Goal: Task Accomplishment & Management: Manage account settings

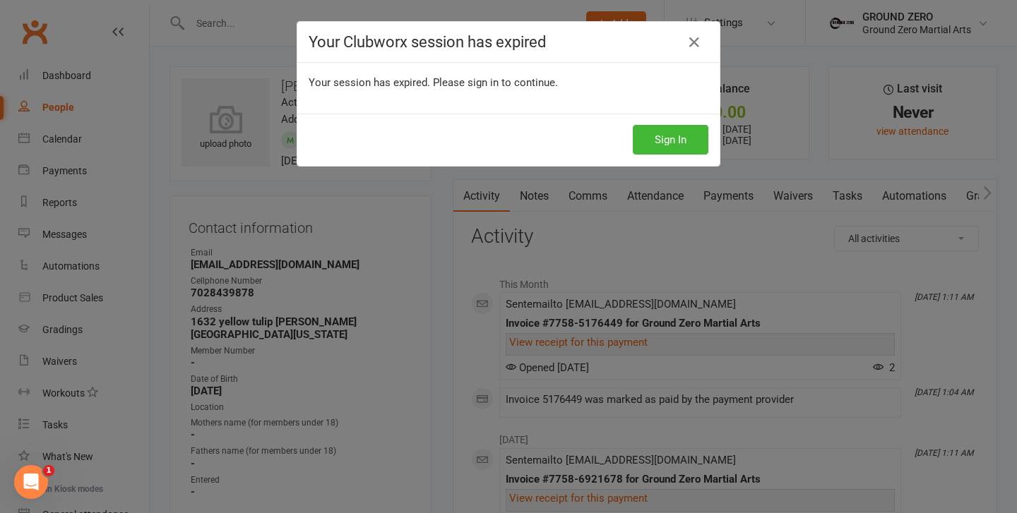
scroll to position [3, 0]
click at [692, 42] on icon at bounding box center [694, 42] width 17 height 17
click at [691, 45] on icon at bounding box center [694, 42] width 17 height 17
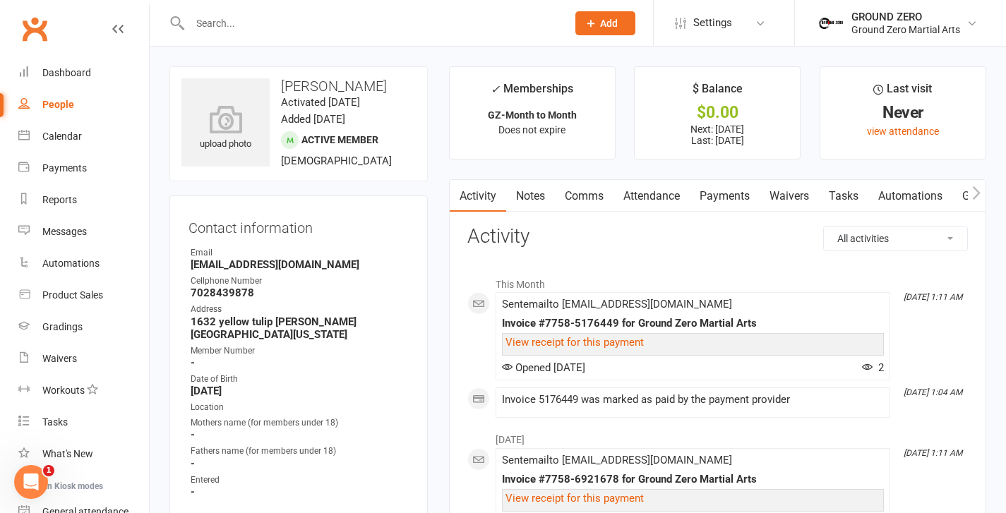
click at [233, 18] on input "text" at bounding box center [371, 23] width 371 height 20
click at [60, 71] on div "Dashboard" at bounding box center [66, 72] width 49 height 11
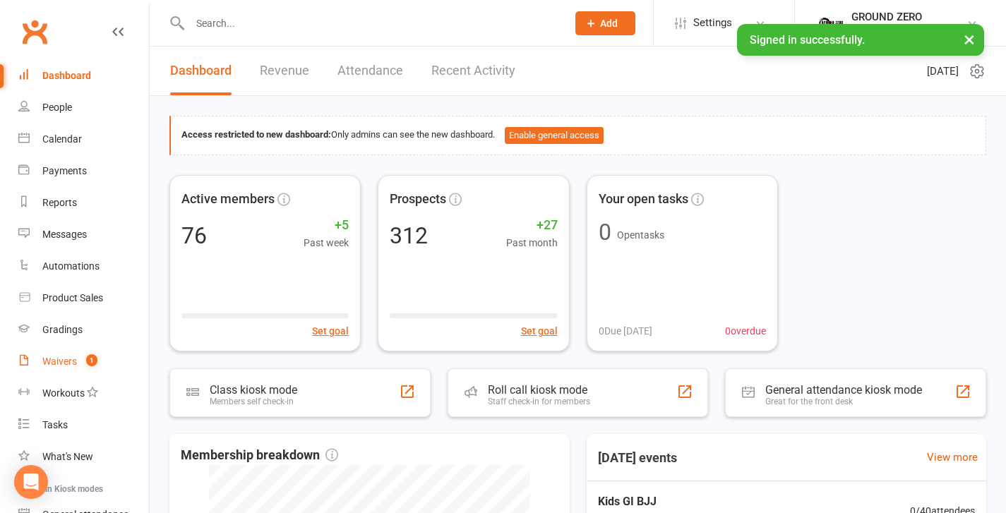
click at [58, 352] on link "Waivers 1" at bounding box center [83, 362] width 131 height 32
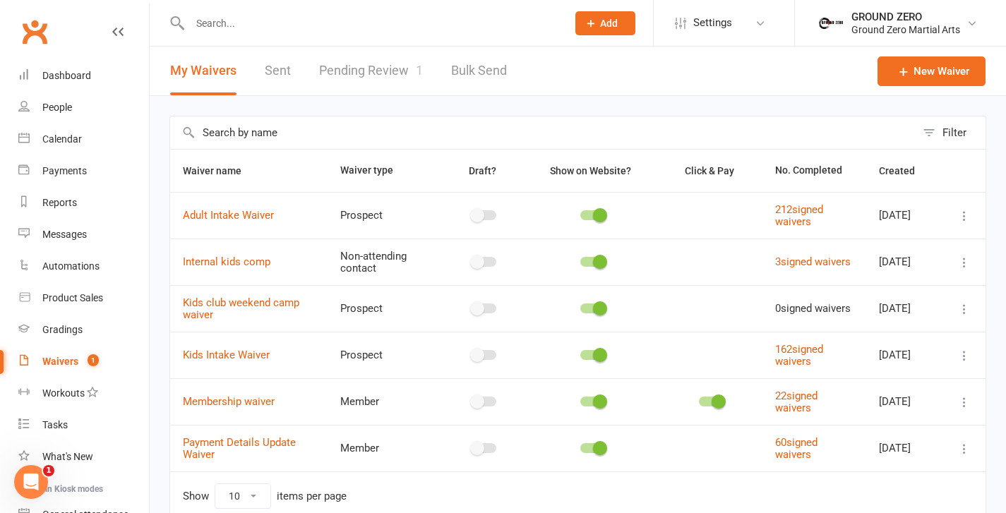
click at [384, 62] on link "Pending Review 1" at bounding box center [371, 71] width 104 height 49
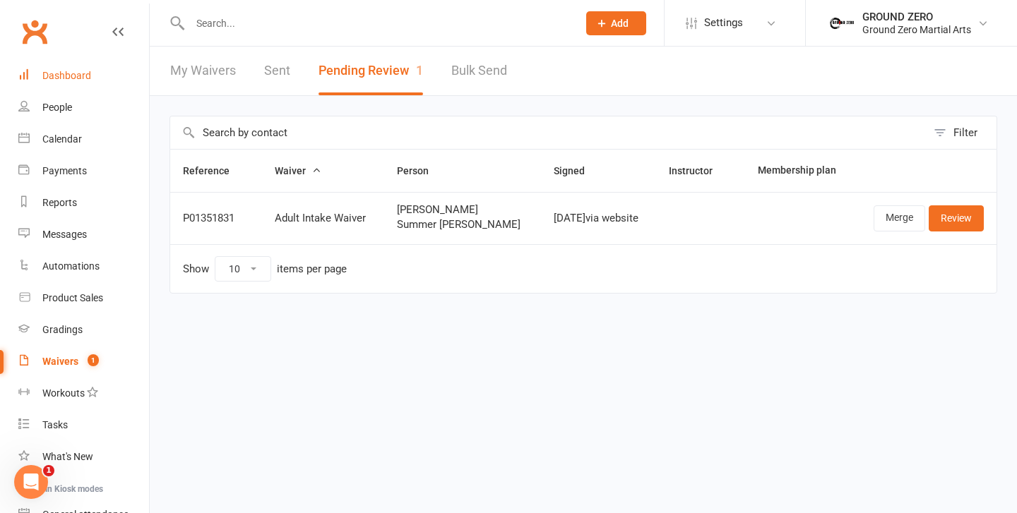
click at [81, 78] on div "Dashboard" at bounding box center [66, 75] width 49 height 11
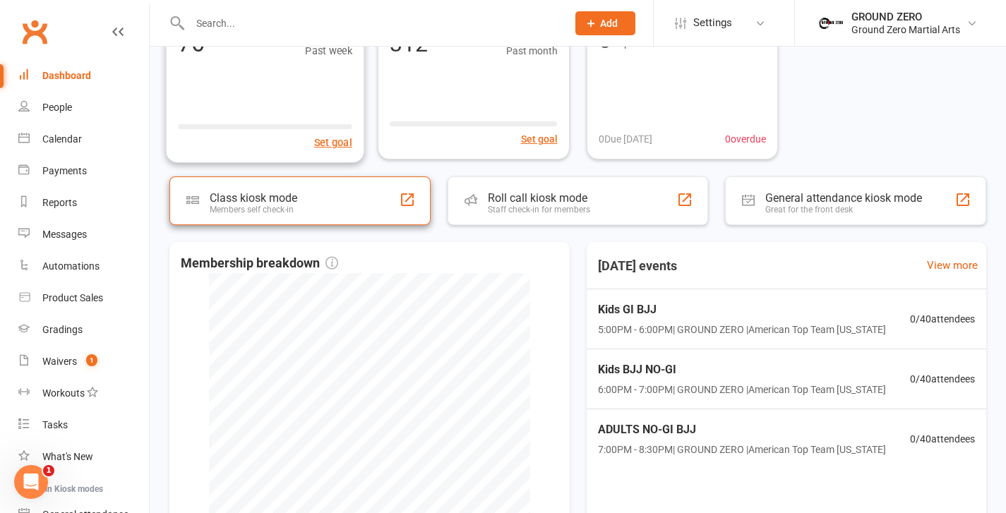
scroll to position [274, 0]
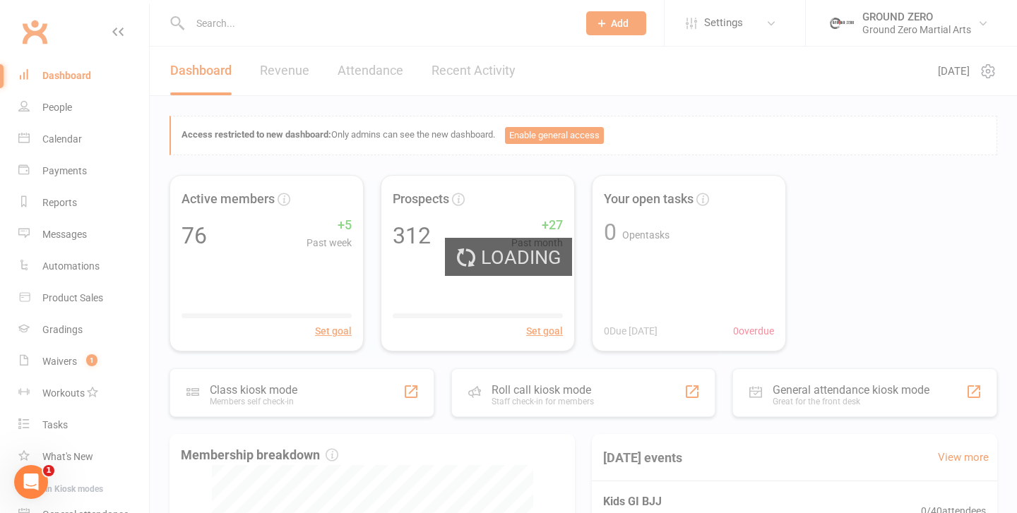
select select "100"
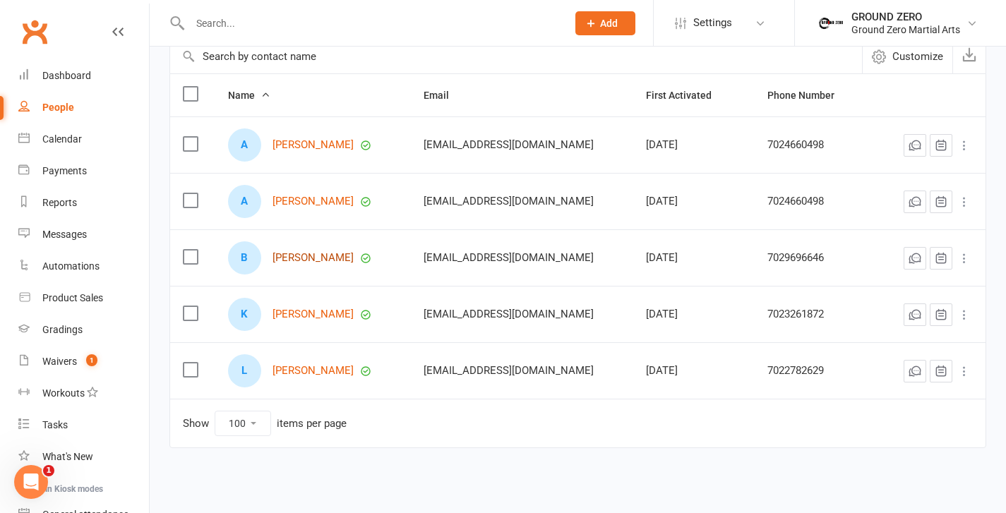
scroll to position [141, 0]
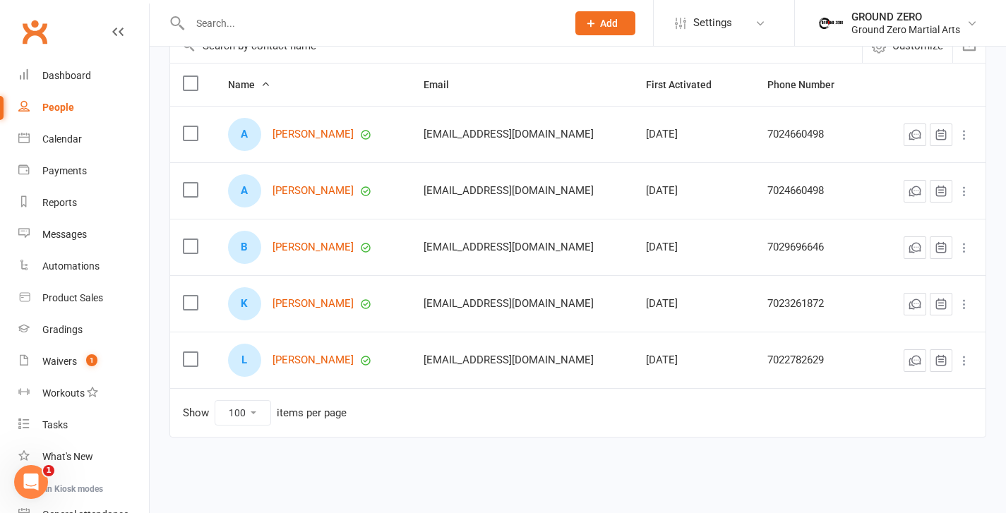
click at [964, 250] on icon at bounding box center [965, 248] width 14 height 14
click at [323, 256] on div "B Benjamin Acuna" at bounding box center [313, 247] width 170 height 33
click at [328, 250] on link "Benjamin Acuna" at bounding box center [313, 248] width 81 height 12
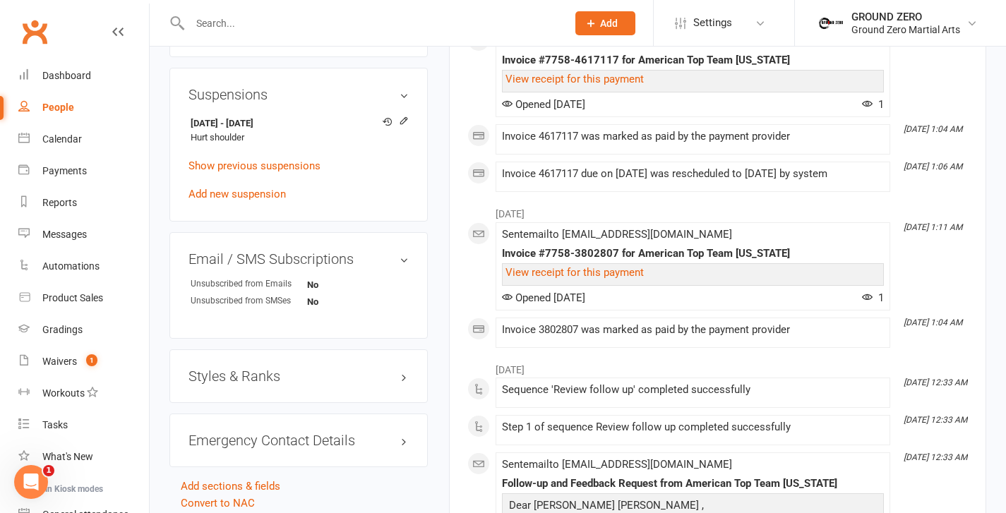
scroll to position [811, 0]
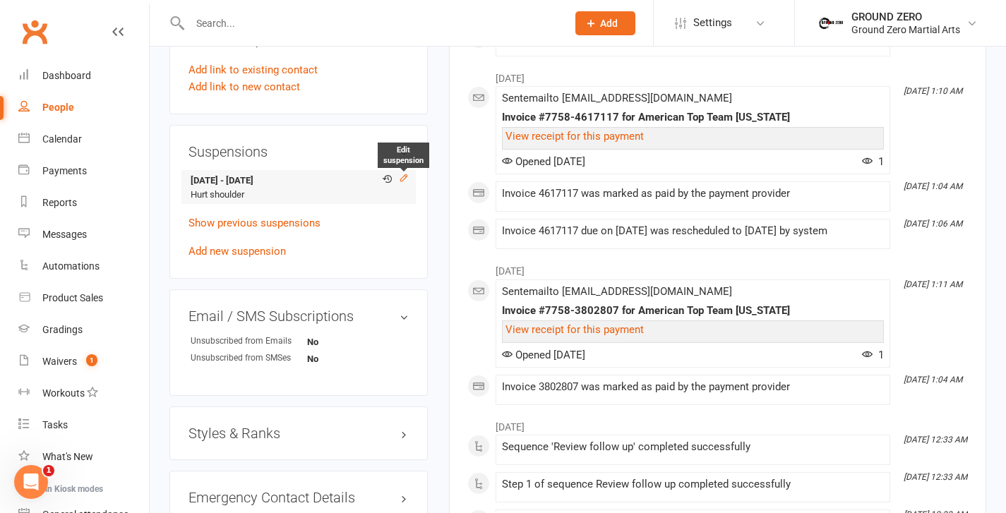
click at [400, 183] on icon at bounding box center [404, 178] width 10 height 10
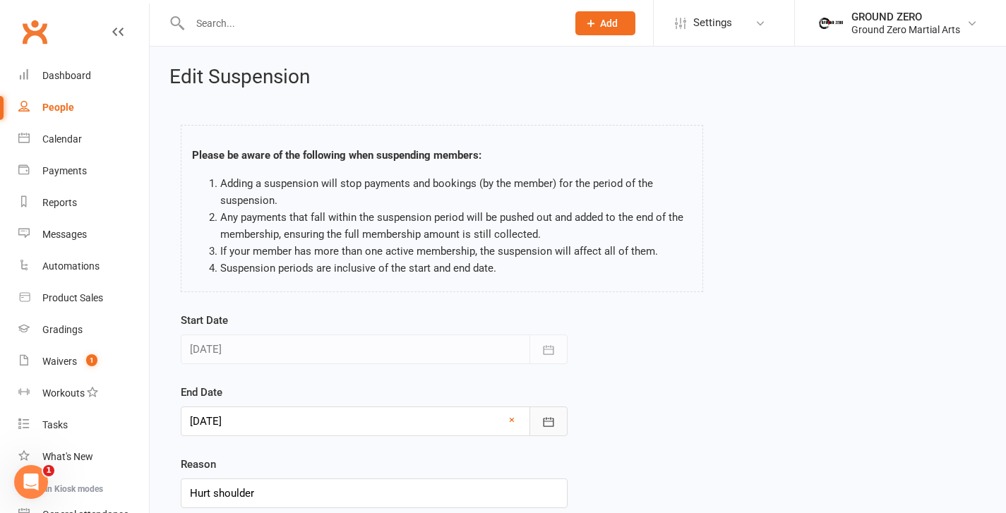
click at [552, 424] on icon "button" at bounding box center [549, 422] width 14 height 14
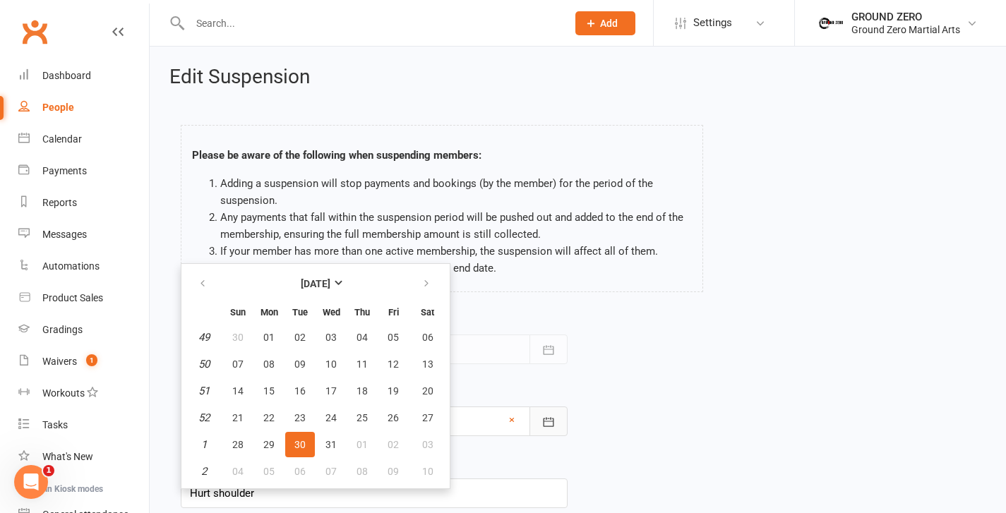
click at [551, 424] on icon "button" at bounding box center [549, 422] width 14 height 14
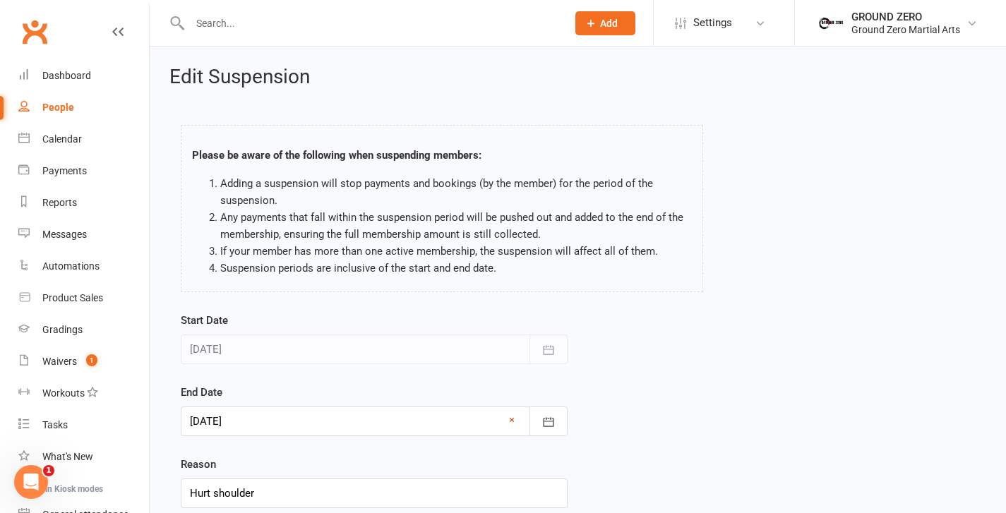
click at [510, 420] on link "×" at bounding box center [512, 420] width 6 height 17
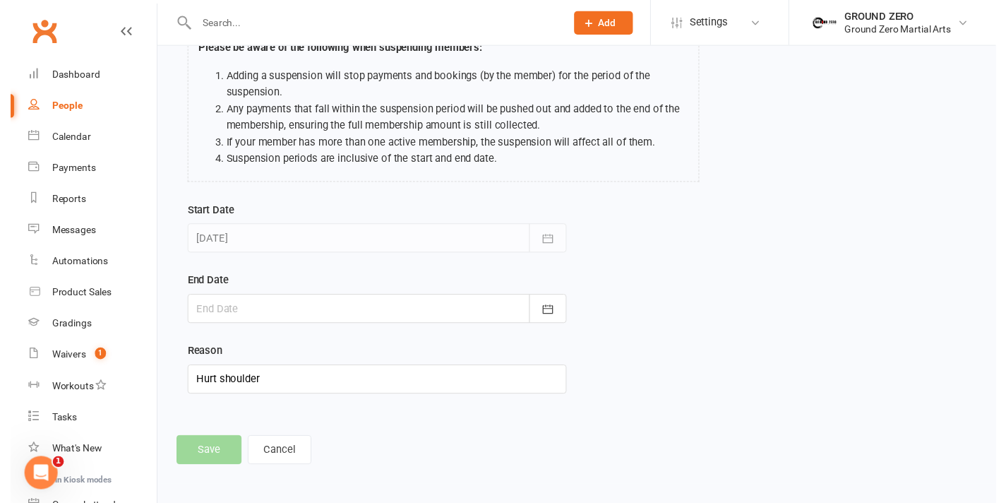
scroll to position [107, 0]
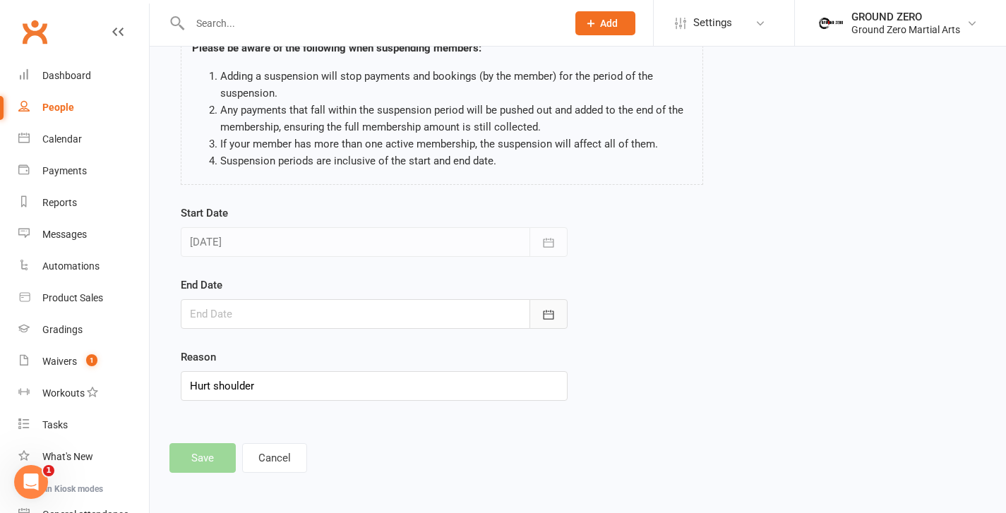
click at [555, 319] on button "button" at bounding box center [549, 314] width 38 height 30
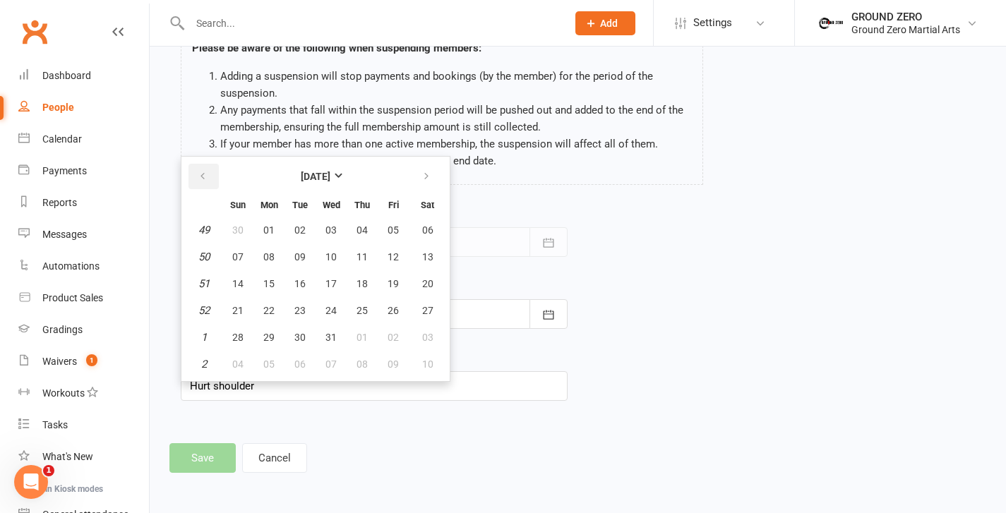
click at [207, 181] on icon "button" at bounding box center [203, 176] width 10 height 11
click at [271, 284] on span "15" at bounding box center [268, 283] width 11 height 11
type input "15 Sep 2025"
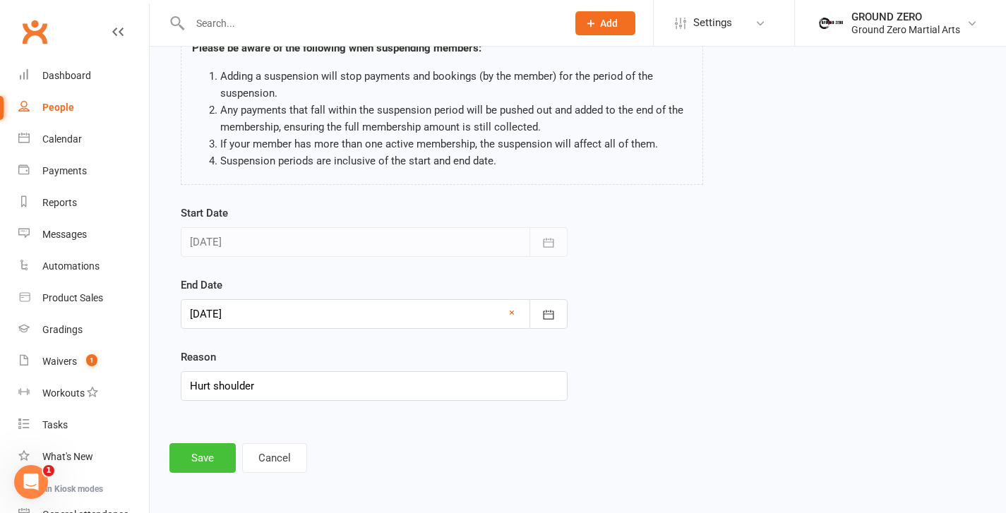
click at [217, 464] on button "Save" at bounding box center [202, 458] width 66 height 30
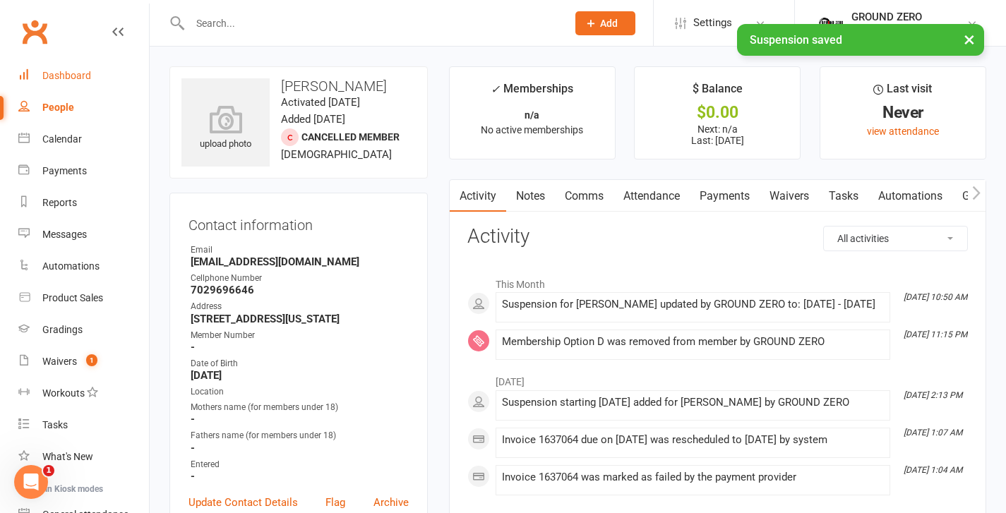
click at [80, 78] on div "Dashboard" at bounding box center [66, 75] width 49 height 11
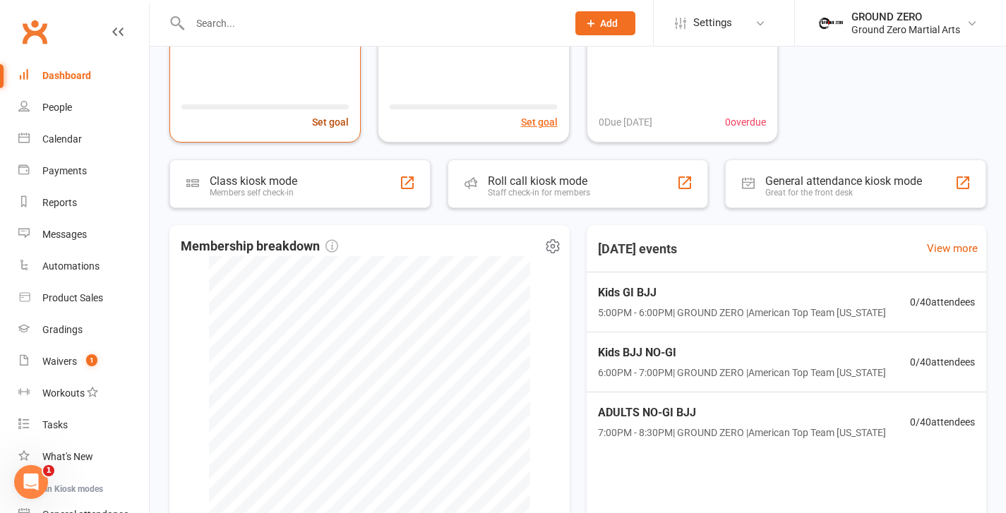
scroll to position [380, 0]
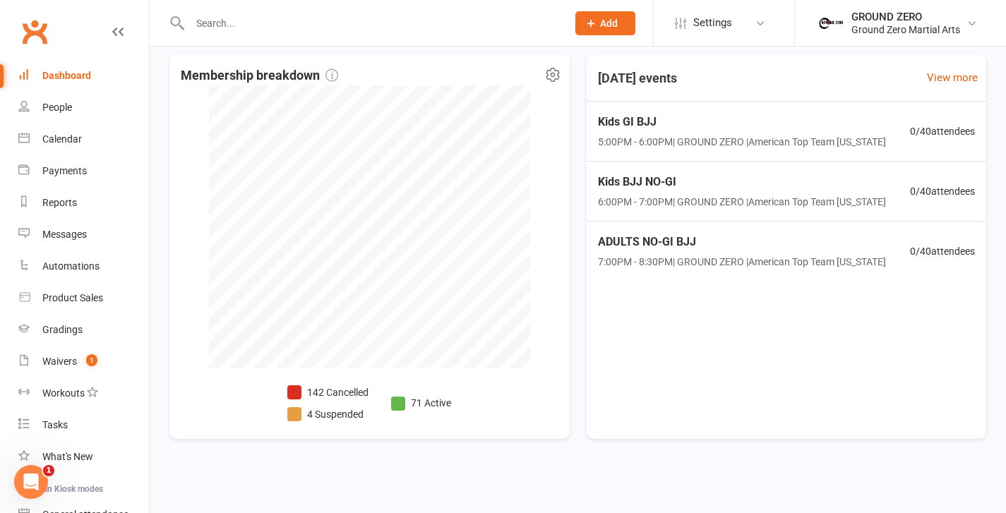
select select "100"
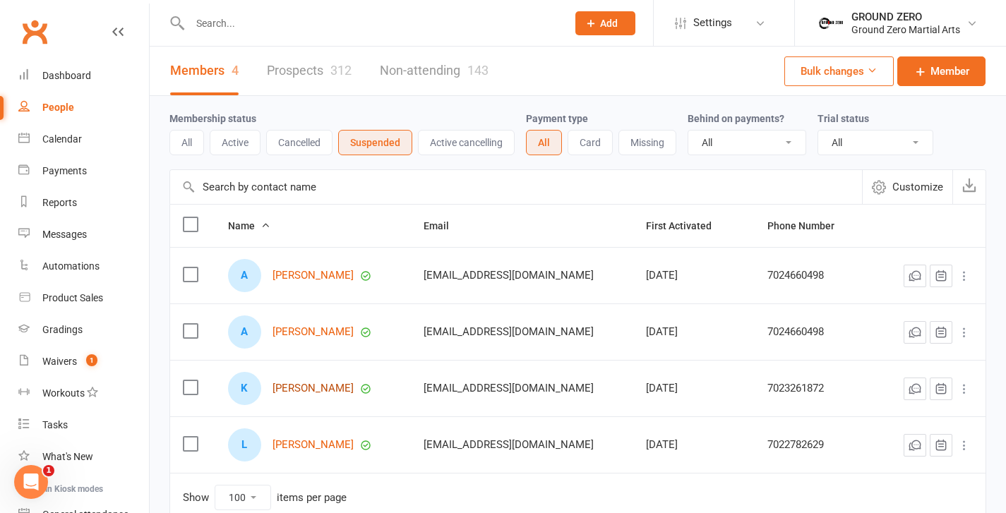
click at [318, 388] on link "Kalea Kalabic" at bounding box center [313, 389] width 81 height 12
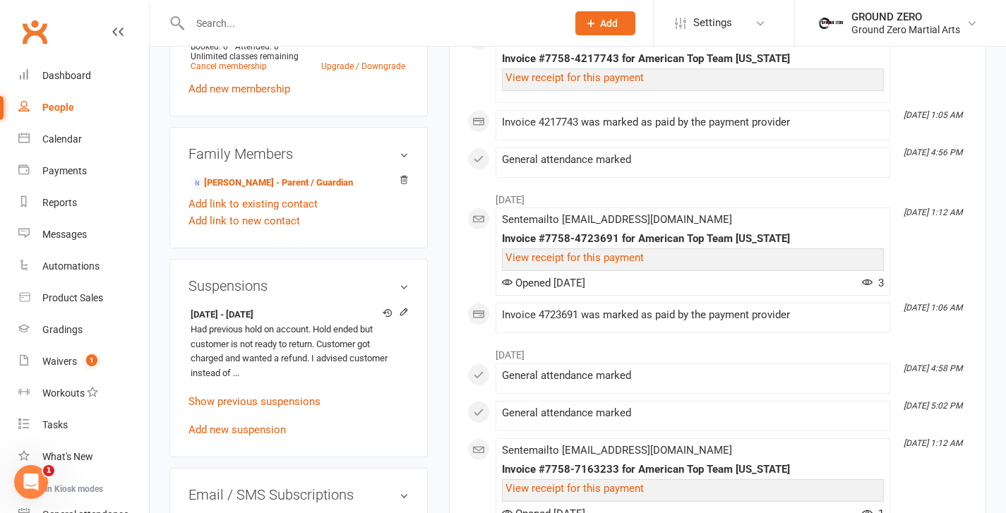
scroll to position [726, 0]
click at [287, 407] on link "Show previous suspensions" at bounding box center [255, 400] width 132 height 13
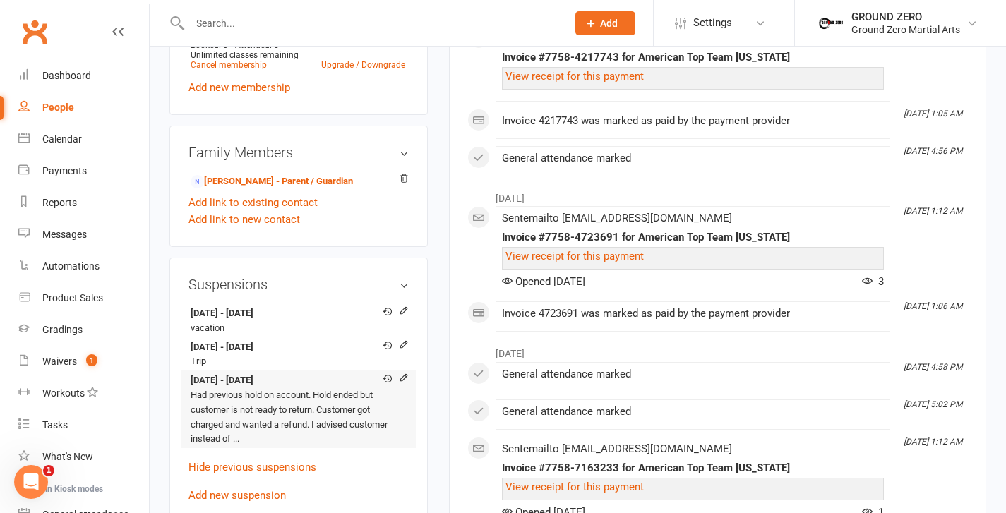
click at [336, 400] on li "22 Jul 2025 - 25 Sep 2025 Had previous hold on account. Hold ended but customer…" at bounding box center [299, 409] width 220 height 78
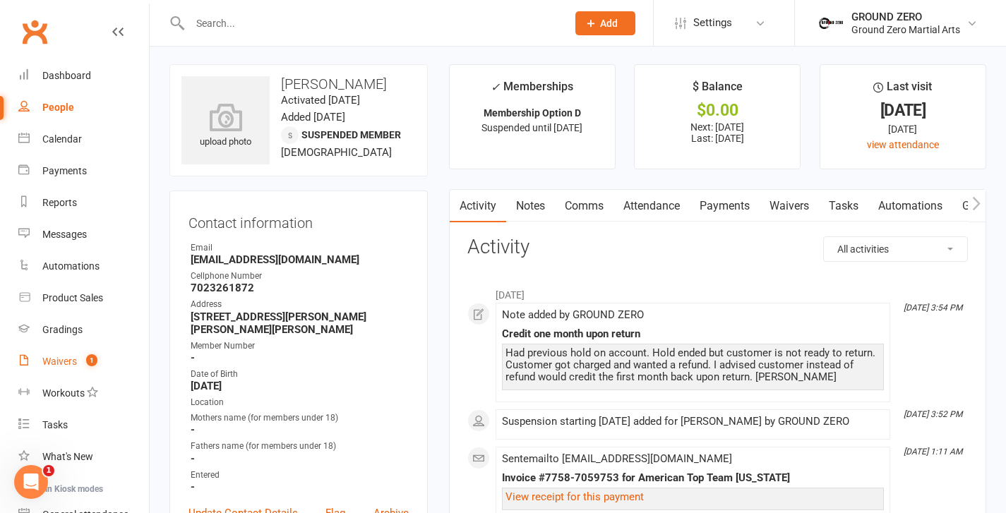
scroll to position [0, 0]
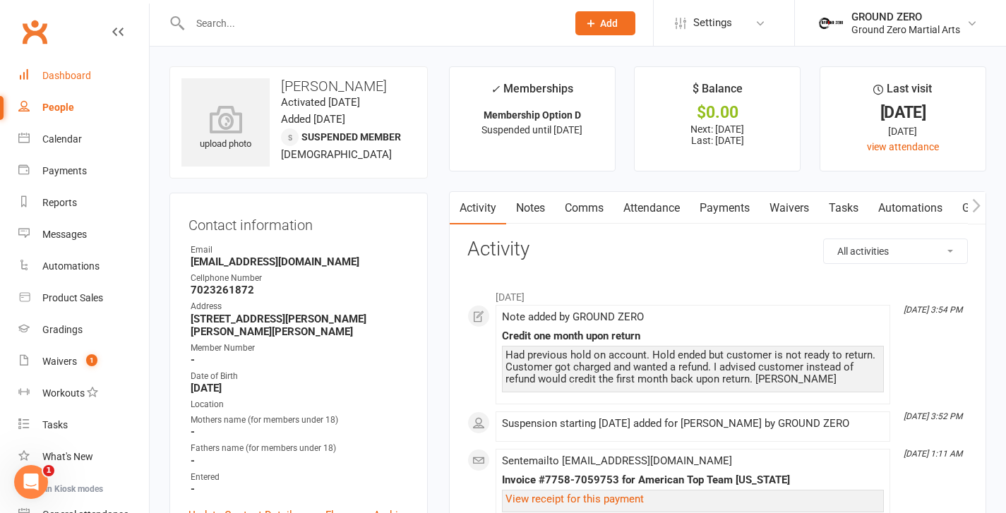
click at [85, 82] on link "Dashboard" at bounding box center [83, 76] width 131 height 32
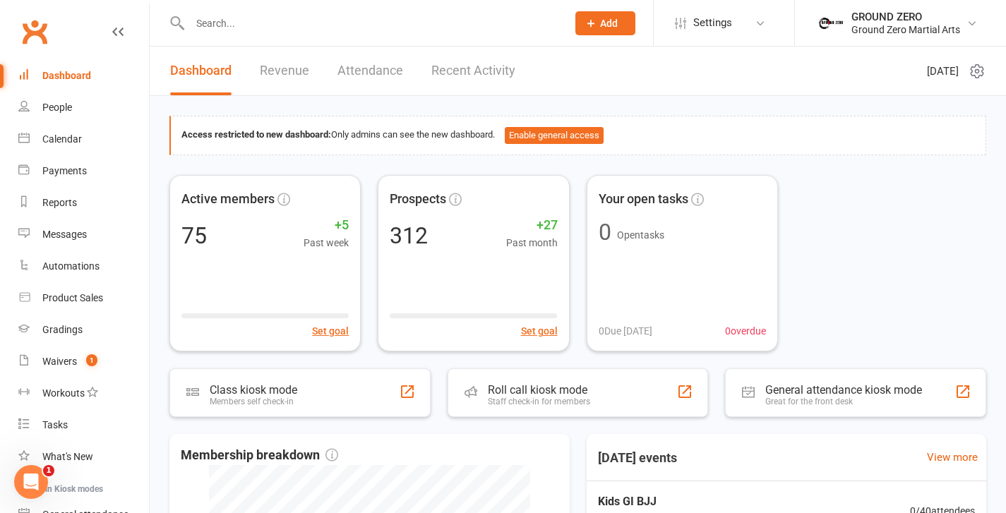
click at [298, 73] on link "Revenue" at bounding box center [284, 71] width 49 height 49
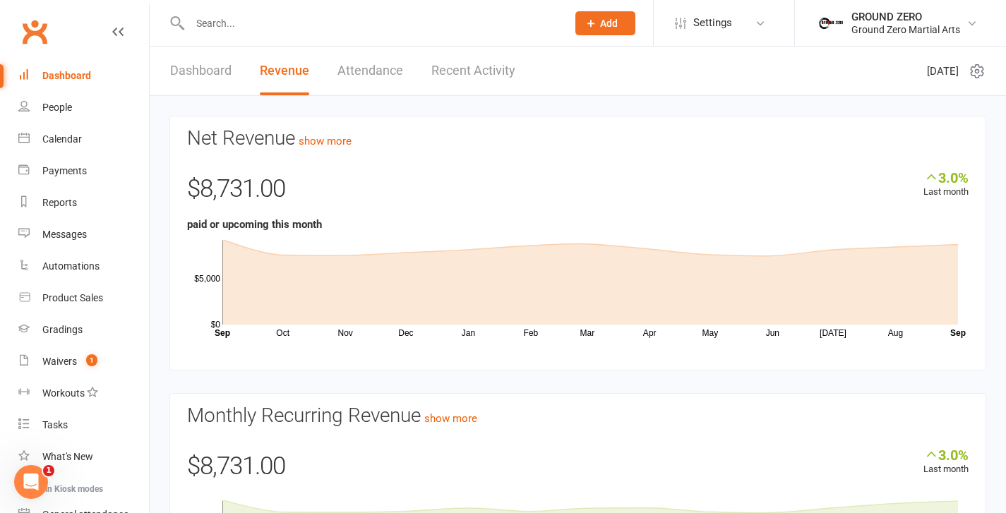
click at [202, 71] on link "Dashboard" at bounding box center [200, 71] width 61 height 49
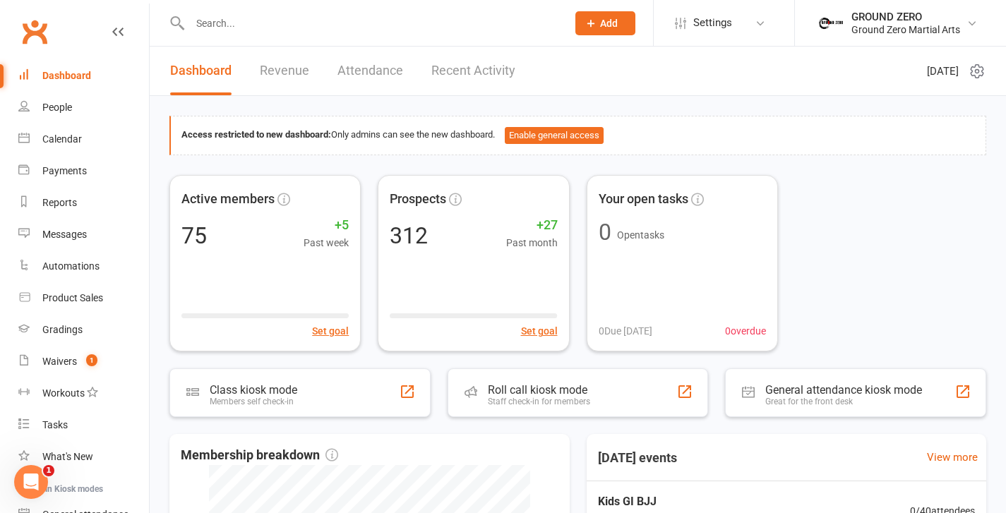
click at [278, 72] on link "Revenue" at bounding box center [284, 71] width 49 height 49
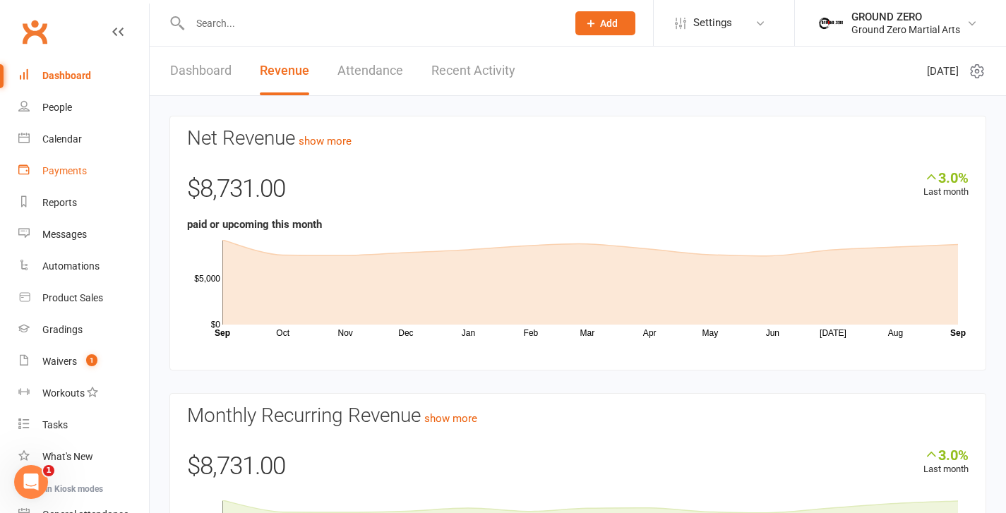
click at [81, 181] on link "Payments" at bounding box center [83, 171] width 131 height 32
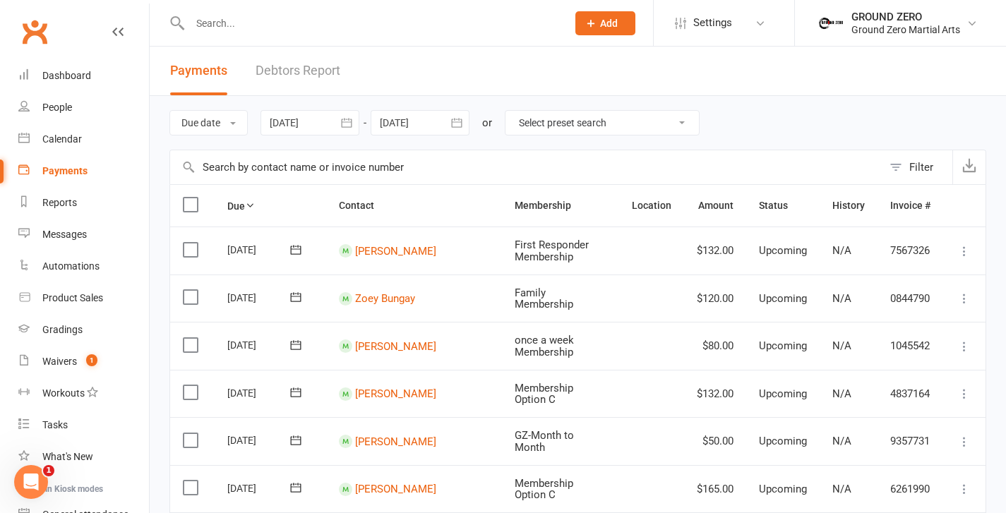
click at [350, 127] on icon "button" at bounding box center [346, 122] width 11 height 9
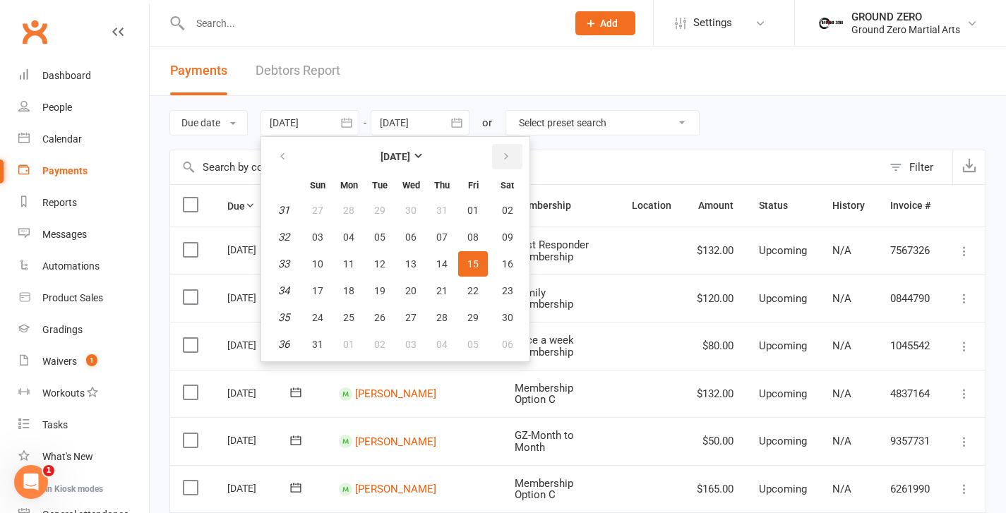
click at [502, 160] on icon "button" at bounding box center [506, 156] width 10 height 11
click at [378, 263] on span "16" at bounding box center [379, 263] width 11 height 11
type input "16 Sep 2025"
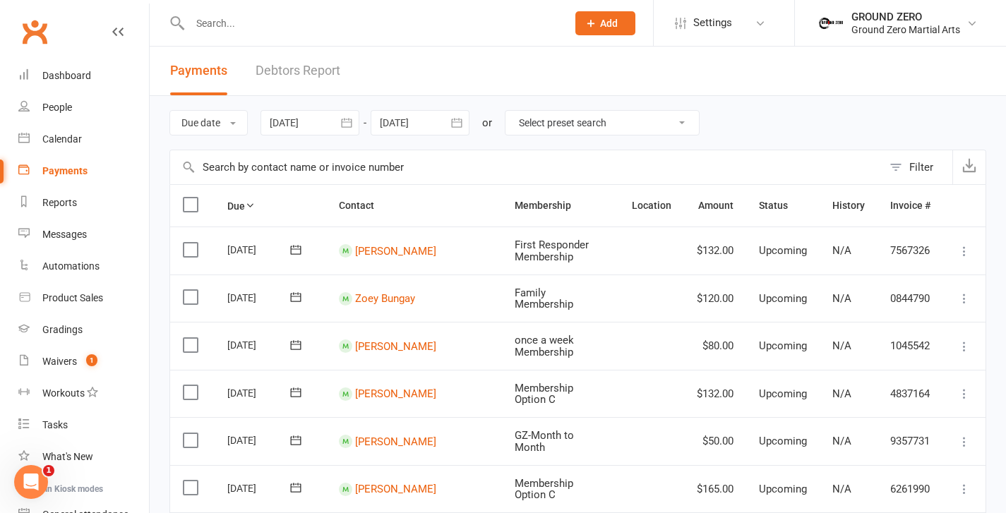
click at [455, 120] on icon "button" at bounding box center [457, 123] width 14 height 14
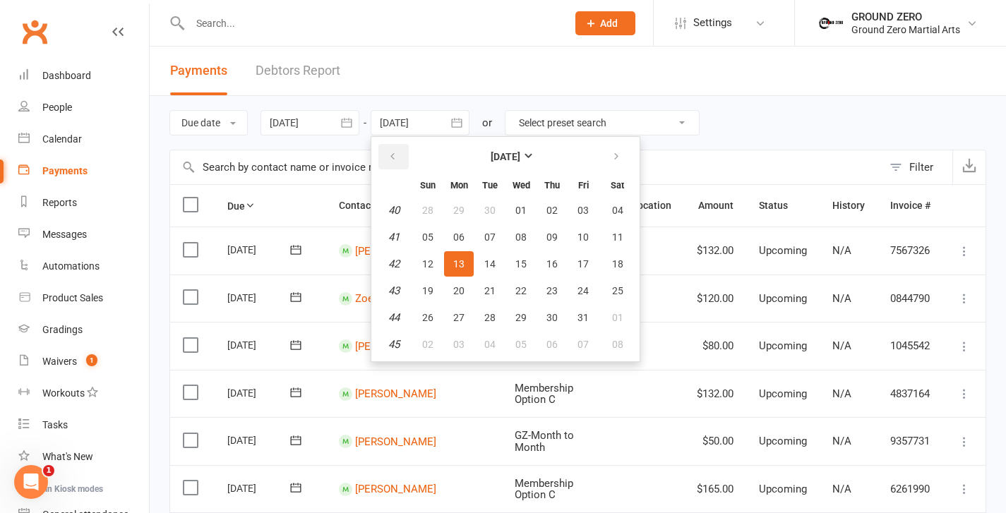
click at [398, 160] on icon "button" at bounding box center [393, 156] width 10 height 11
click at [496, 323] on span "30" at bounding box center [489, 317] width 11 height 11
type input "30 Sep 2025"
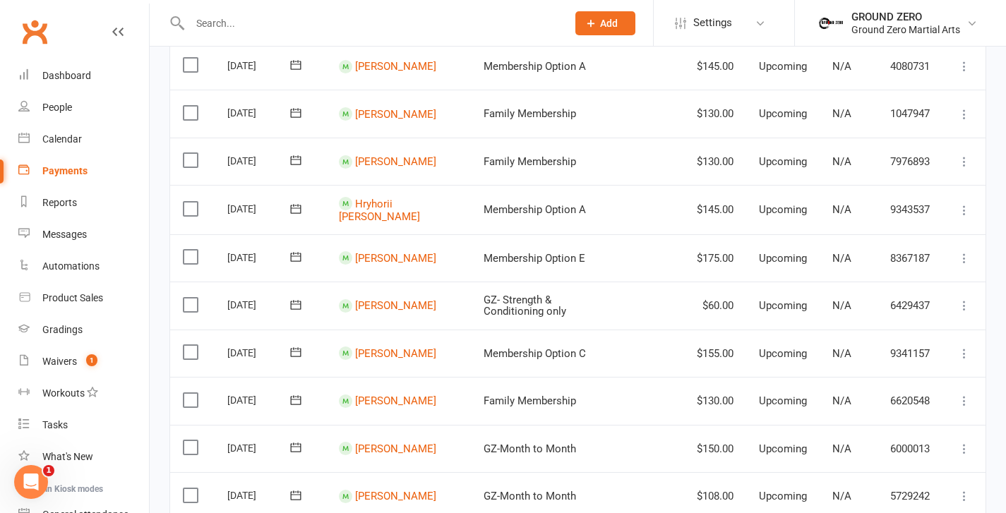
scroll to position [518, 0]
click at [412, 306] on link "Colin Andersen" at bounding box center [395, 305] width 81 height 13
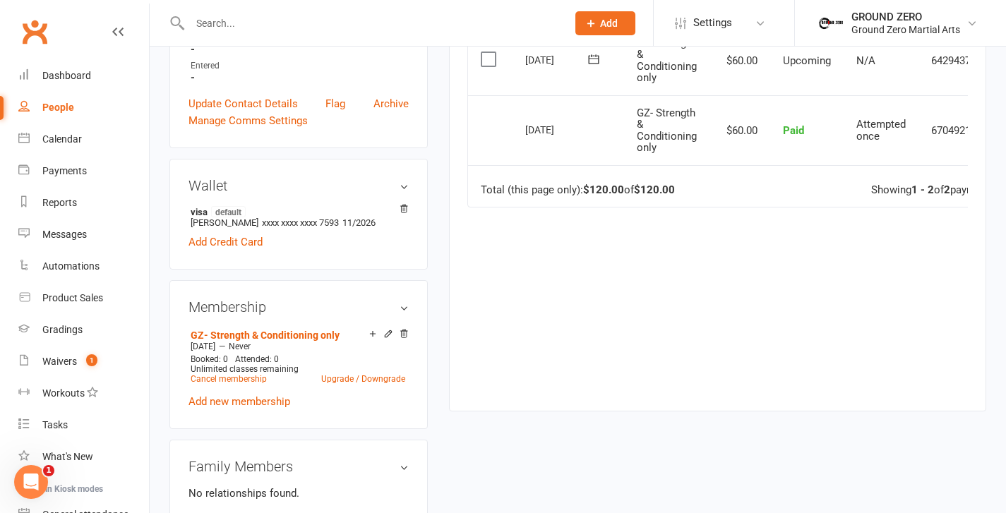
scroll to position [407, 0]
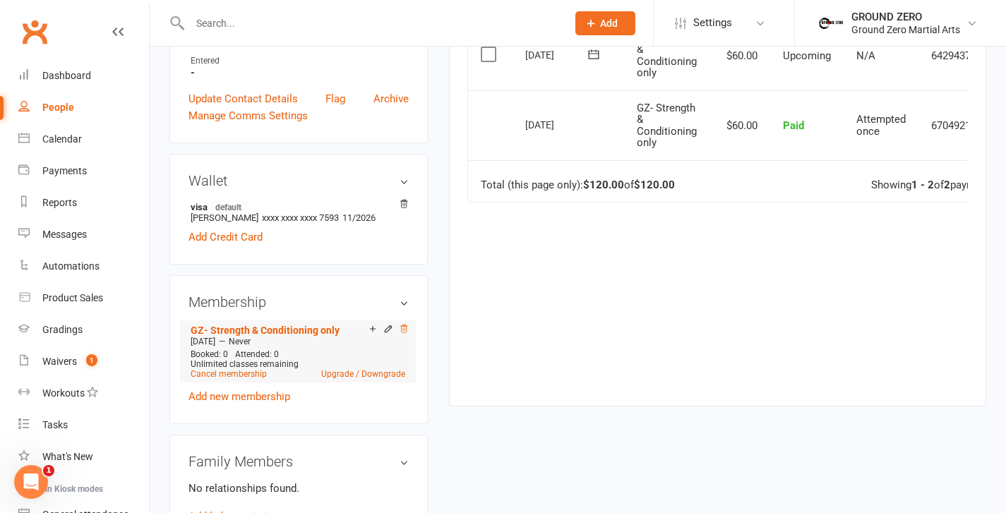
click at [402, 324] on icon at bounding box center [404, 329] width 10 height 10
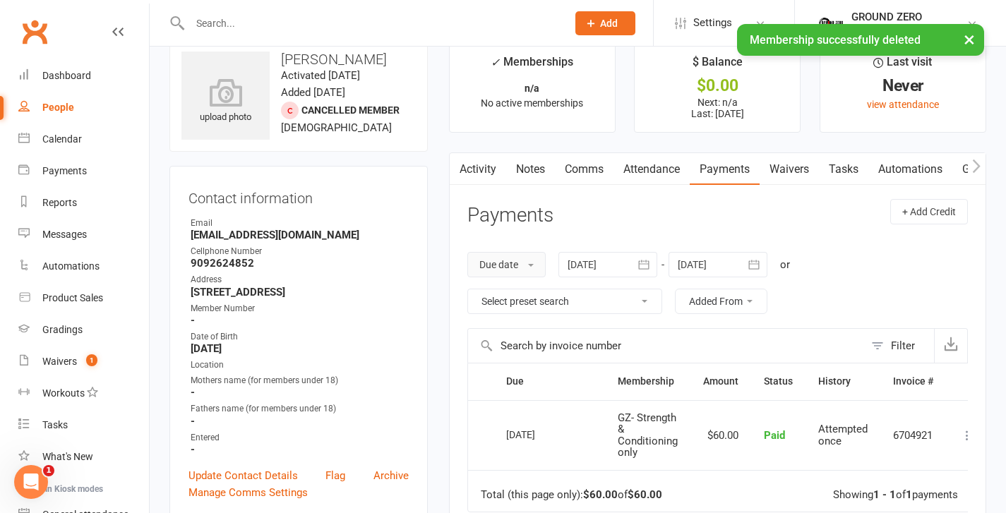
scroll to position [0, 0]
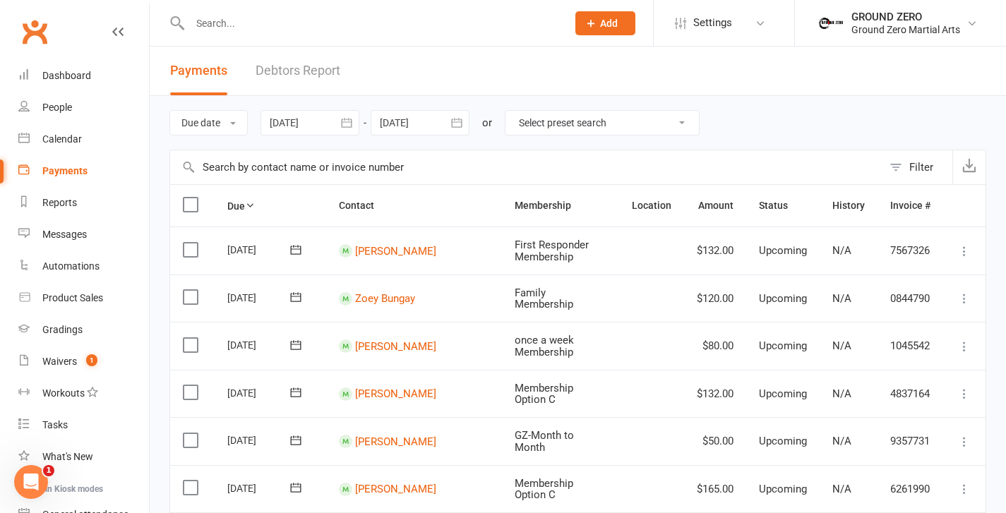
click at [346, 117] on icon "button" at bounding box center [347, 123] width 14 height 14
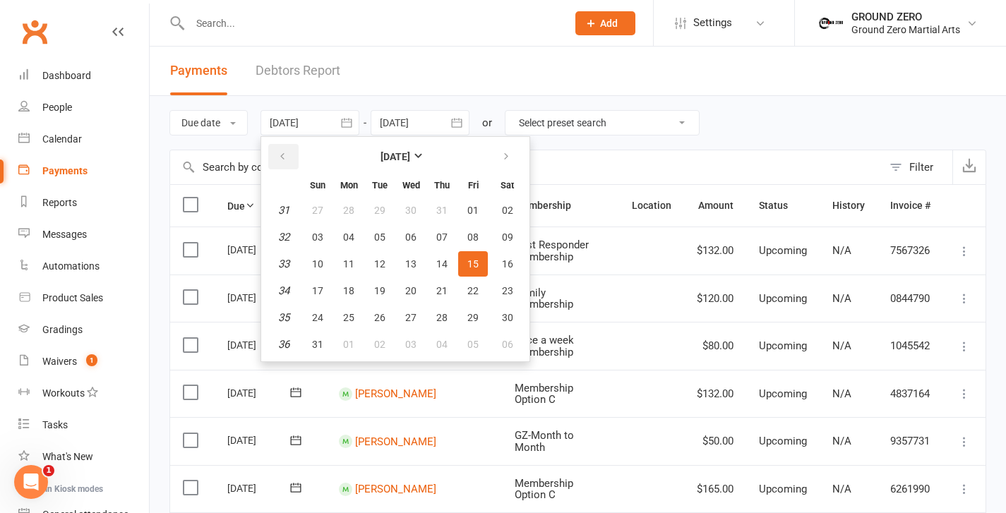
click at [286, 153] on icon "button" at bounding box center [283, 156] width 10 height 11
click at [499, 157] on button "button" at bounding box center [507, 156] width 30 height 25
click at [386, 263] on span "16" at bounding box center [379, 263] width 11 height 11
type input "16 Sep 2025"
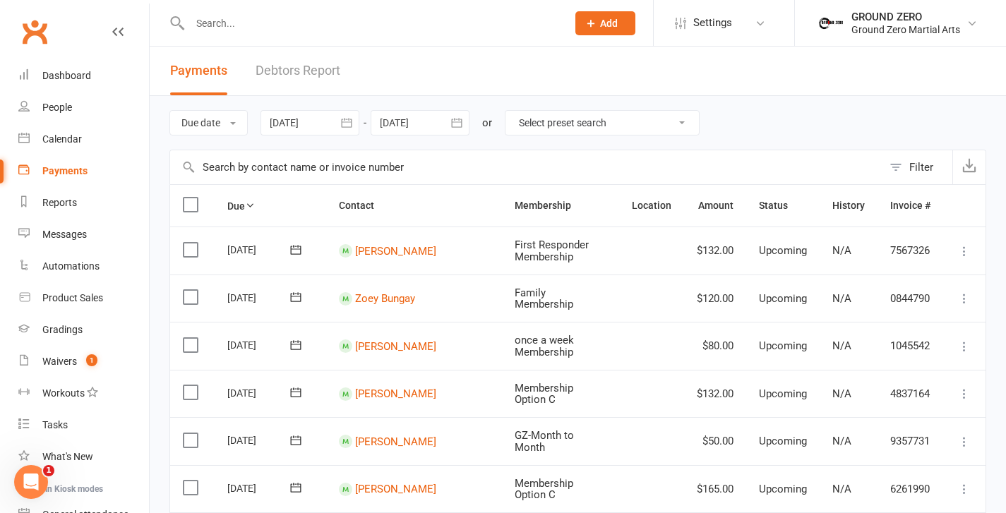
click at [457, 124] on icon "button" at bounding box center [457, 123] width 14 height 14
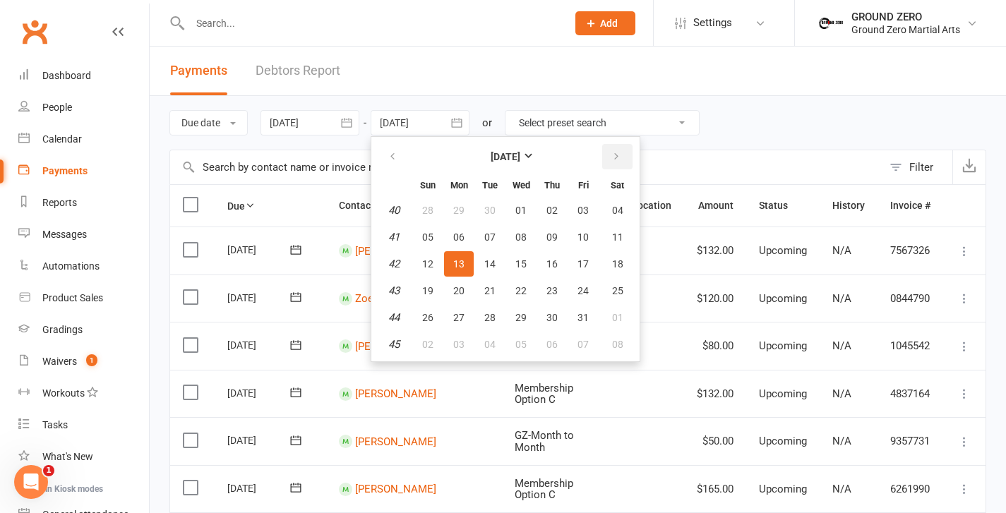
click at [613, 153] on icon "button" at bounding box center [617, 156] width 10 height 11
click at [398, 157] on icon "button" at bounding box center [393, 156] width 10 height 11
click at [483, 314] on button "30" at bounding box center [490, 317] width 30 height 25
type input "30 Sep 2025"
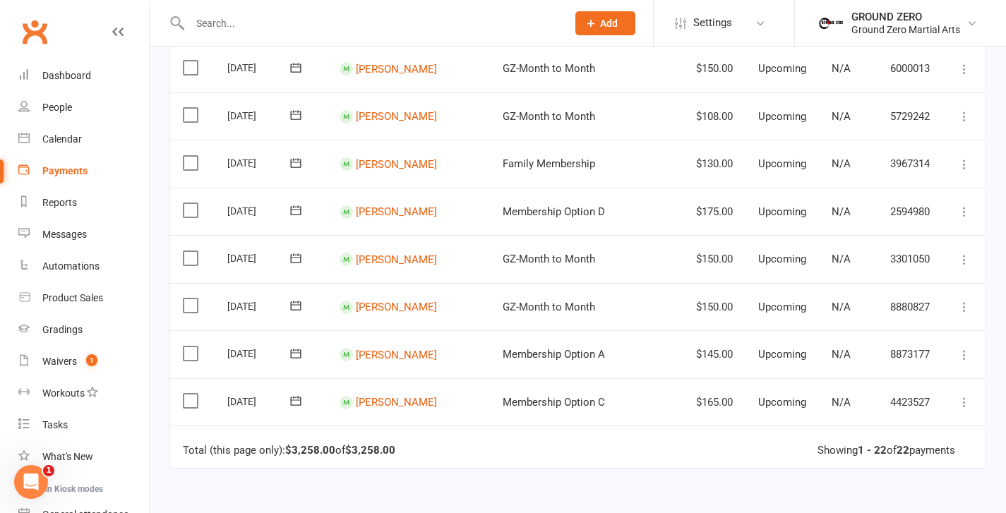
scroll to position [847, 0]
